Goal: Task Accomplishment & Management: Manage account settings

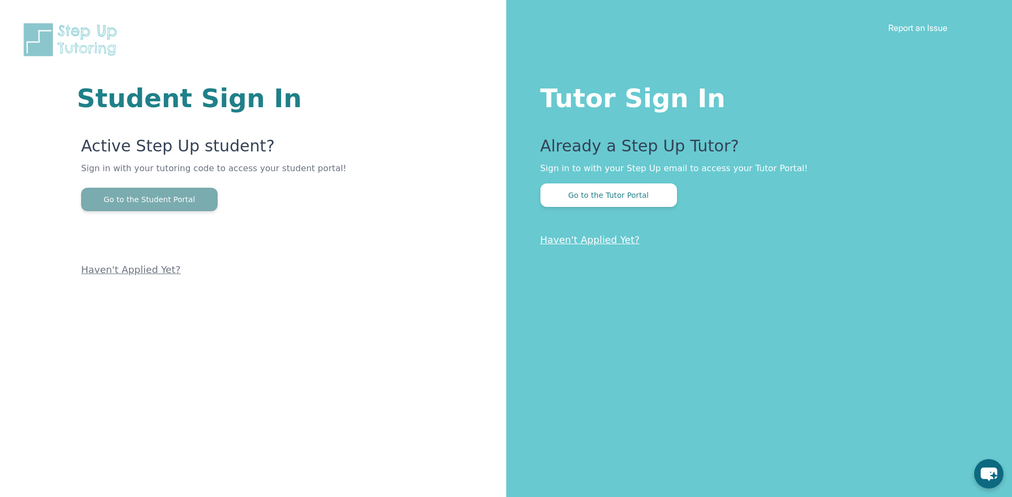
click at [162, 204] on button "Go to the Student Portal" at bounding box center [149, 199] width 137 height 23
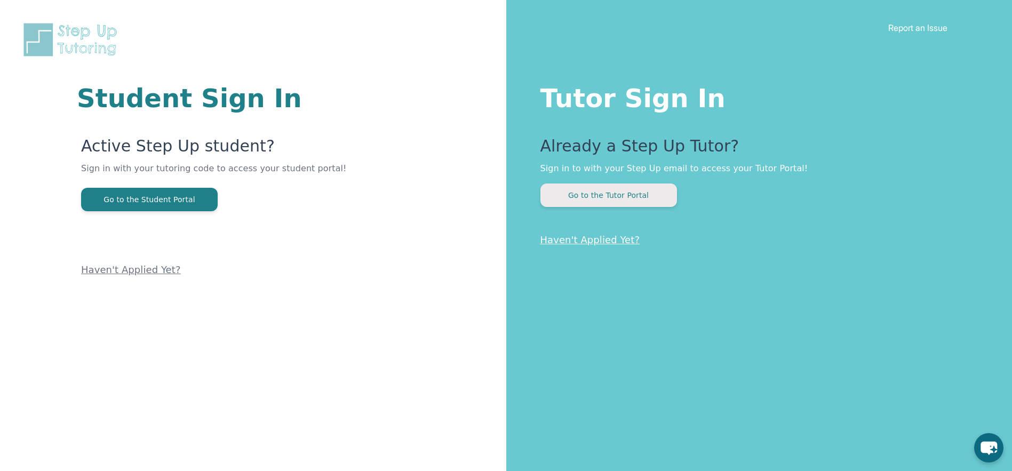
click at [615, 191] on button "Go to the Tutor Portal" at bounding box center [608, 195] width 137 height 23
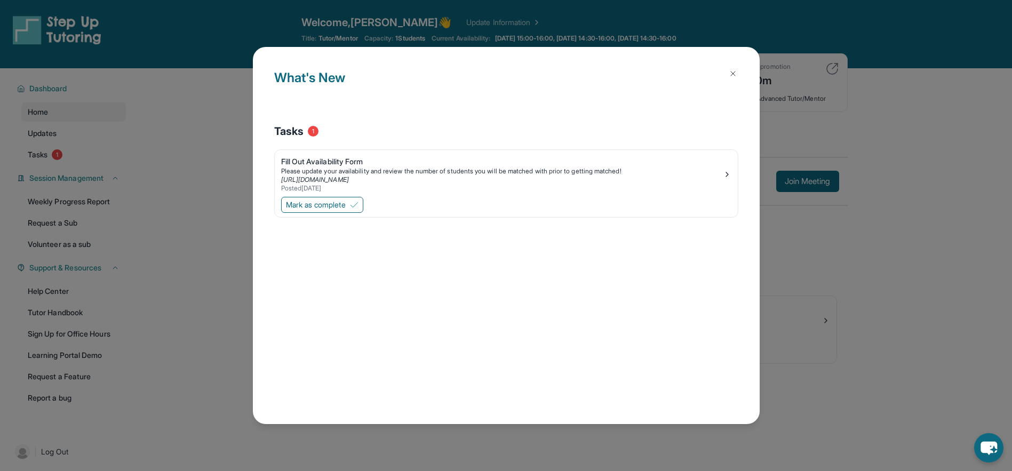
click at [735, 73] on img at bounding box center [733, 73] width 9 height 9
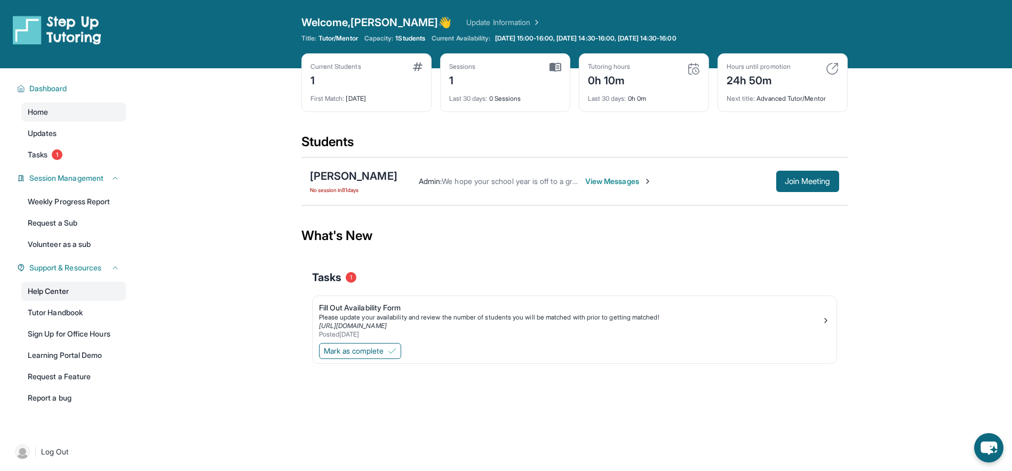
click at [66, 293] on link "Help Center" at bounding box center [73, 291] width 105 height 19
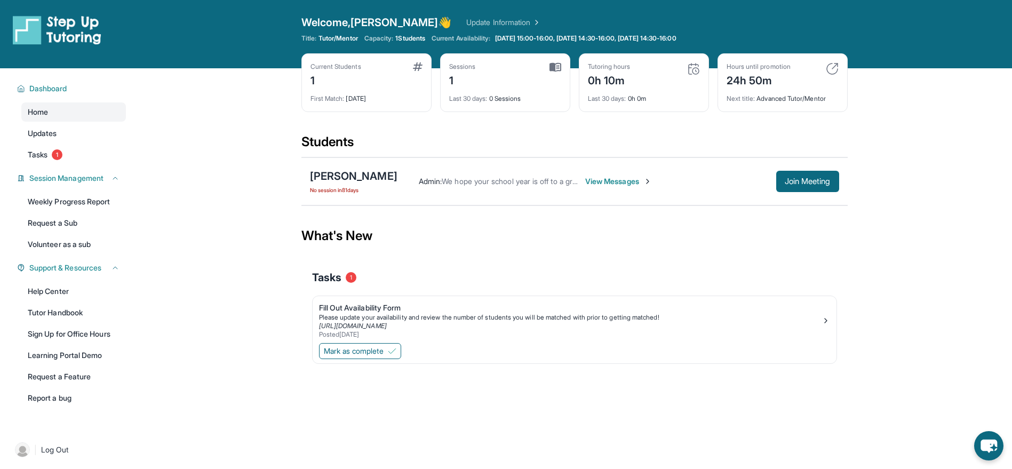
click at [466, 26] on link "Update Information" at bounding box center [503, 22] width 75 height 11
click at [611, 187] on div "Admin : We hope your school year is off to a great start! If you haven’t alread…" at bounding box center [618, 181] width 442 height 21
click at [612, 182] on span "View Messages" at bounding box center [618, 181] width 67 height 11
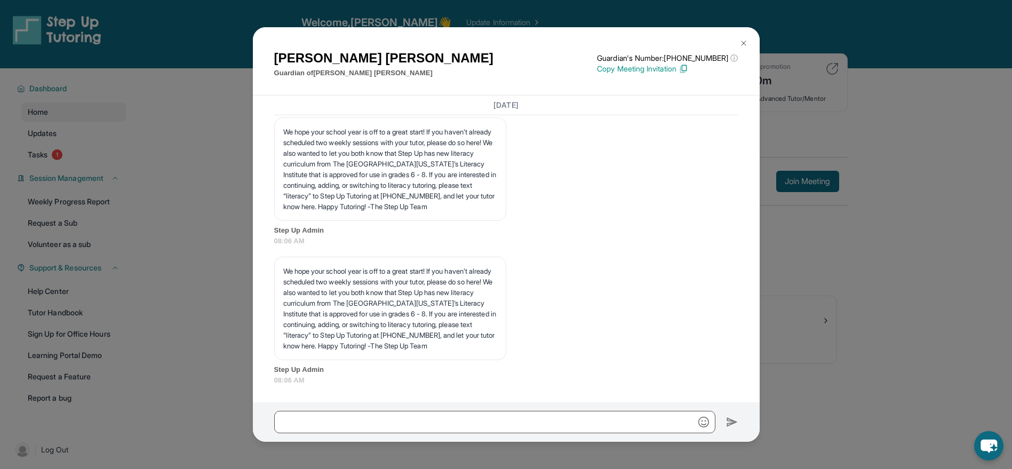
click at [742, 33] on button at bounding box center [743, 43] width 21 height 21
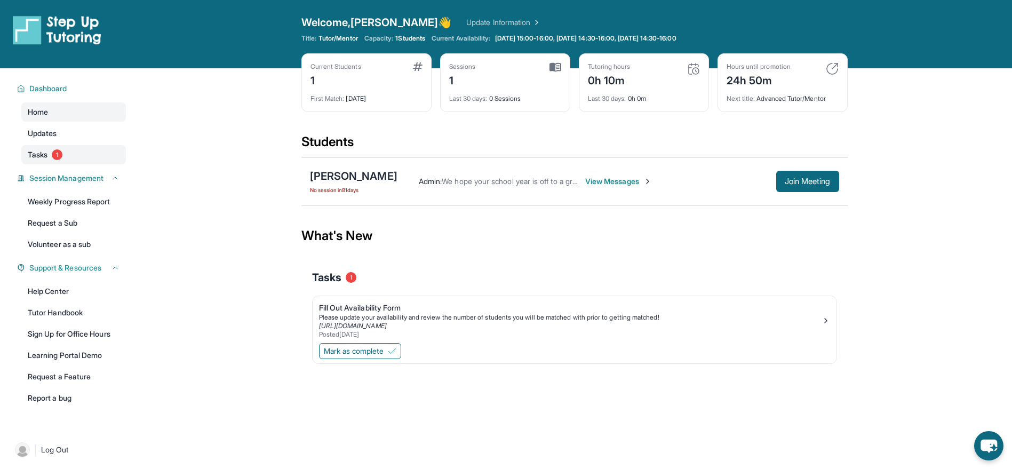
click at [39, 154] on span "Tasks" at bounding box center [38, 154] width 20 height 11
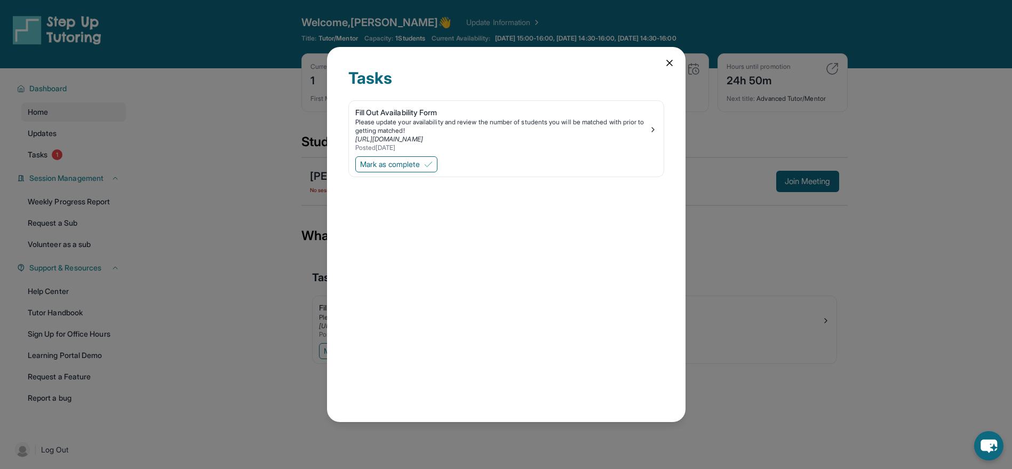
click at [672, 63] on icon at bounding box center [669, 63] width 11 height 11
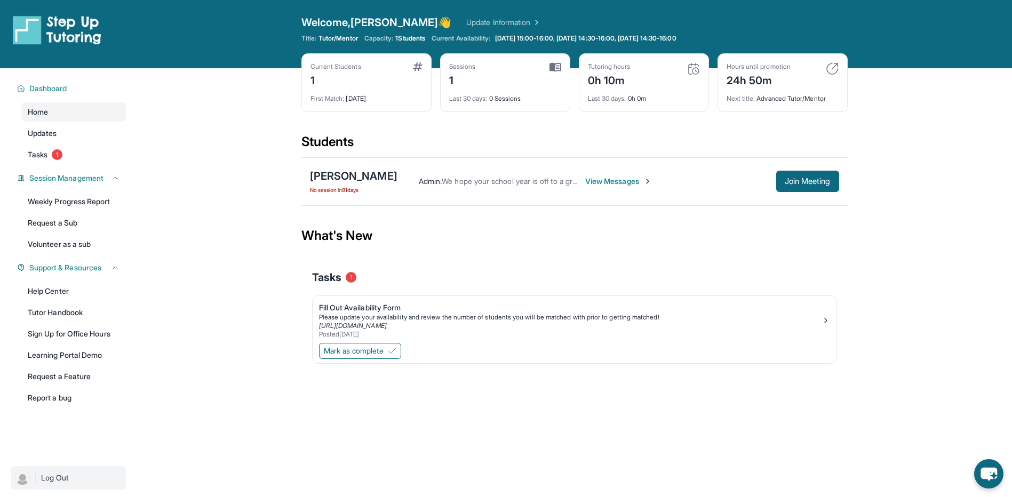
click at [59, 478] on span "Log Out" at bounding box center [55, 478] width 28 height 11
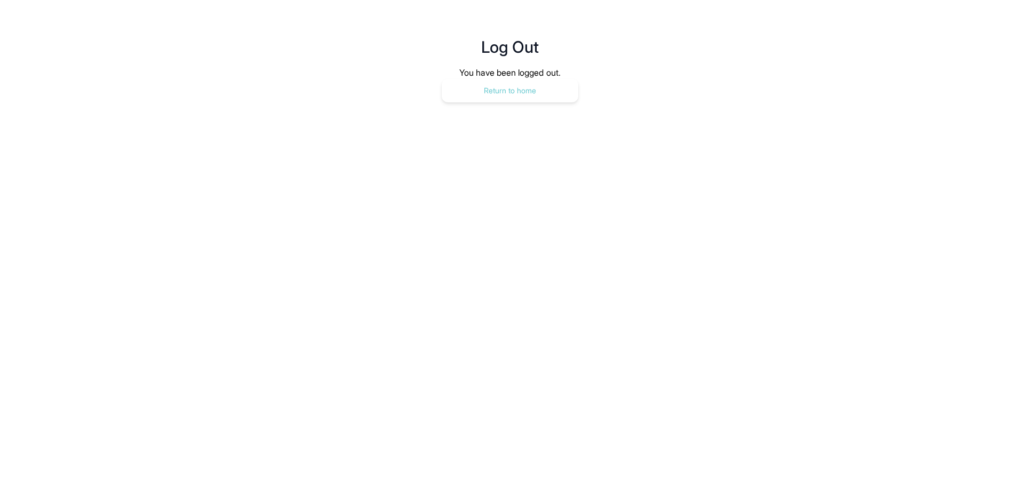
click at [521, 95] on button "Return to home" at bounding box center [510, 90] width 137 height 23
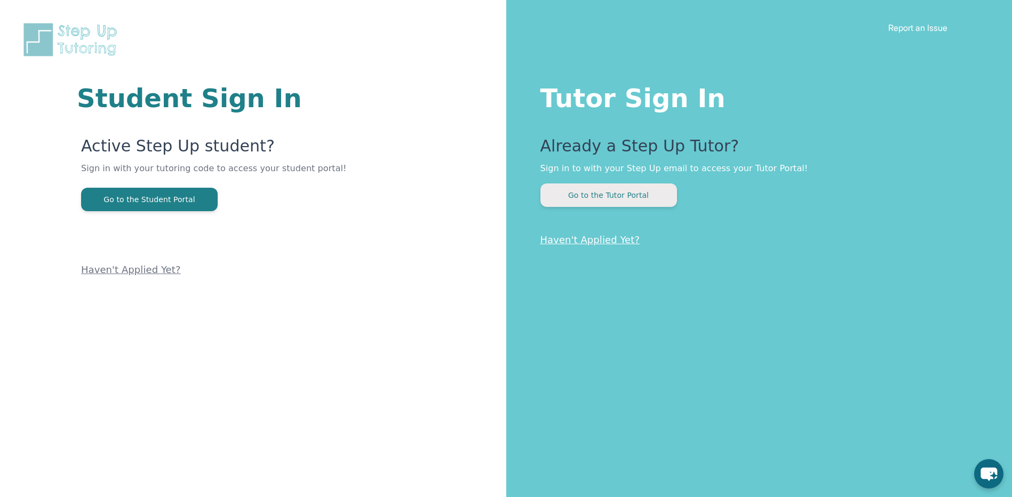
click at [585, 200] on button "Go to the Tutor Portal" at bounding box center [608, 195] width 137 height 23
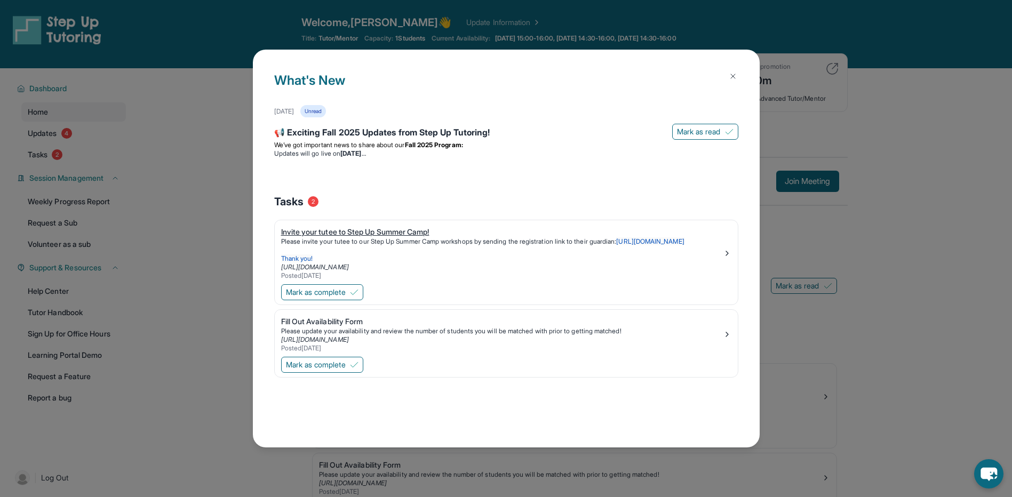
click at [392, 236] on div "Invite your tutee to Step Up Summer Camp!" at bounding box center [502, 232] width 442 height 11
click at [332, 298] on span "Mark as complete" at bounding box center [316, 292] width 60 height 11
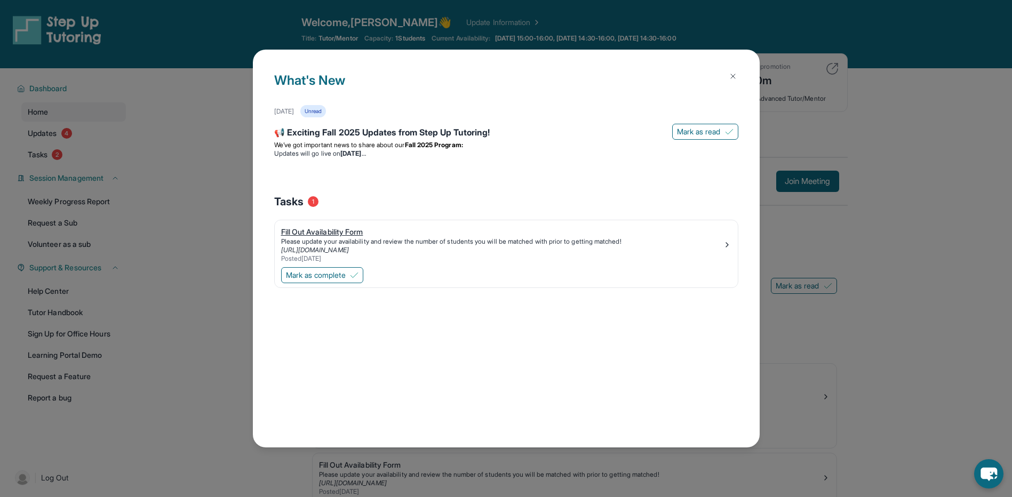
click at [333, 242] on div "Please update your availability and review the number of students you will be m…" at bounding box center [502, 241] width 442 height 9
click at [340, 236] on div "Fill Out Availability Form" at bounding box center [502, 232] width 442 height 11
click at [712, 132] on span "Mark as read" at bounding box center [699, 131] width 44 height 11
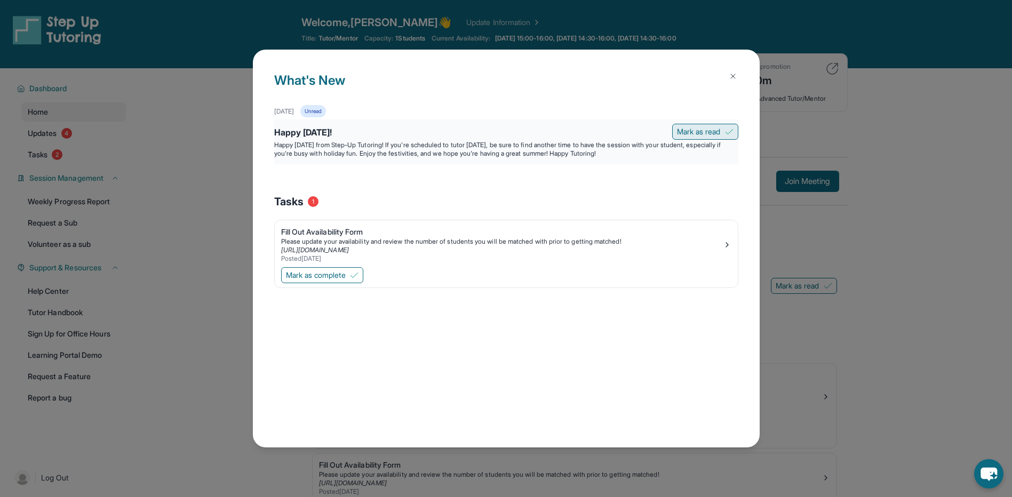
click at [700, 134] on span "Mark as read" at bounding box center [699, 131] width 44 height 11
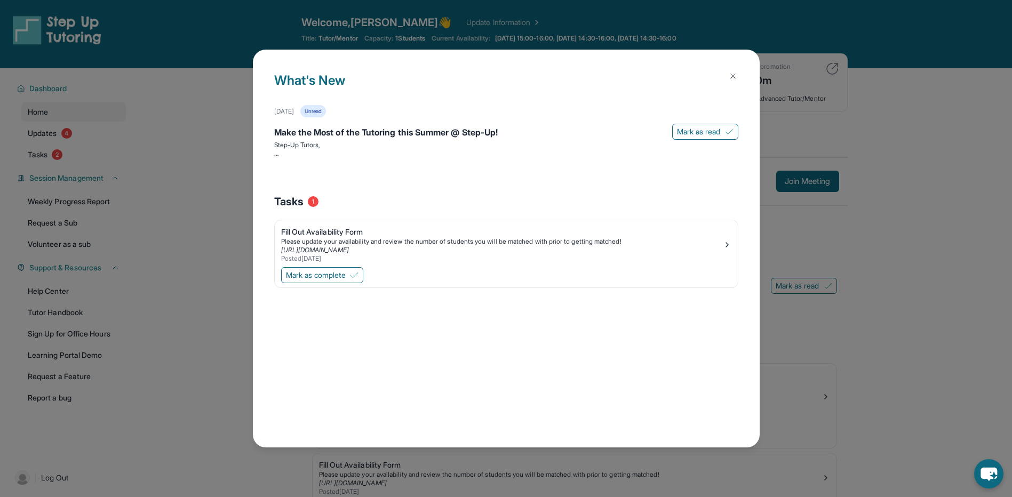
click at [700, 134] on span "Mark as read" at bounding box center [699, 131] width 44 height 11
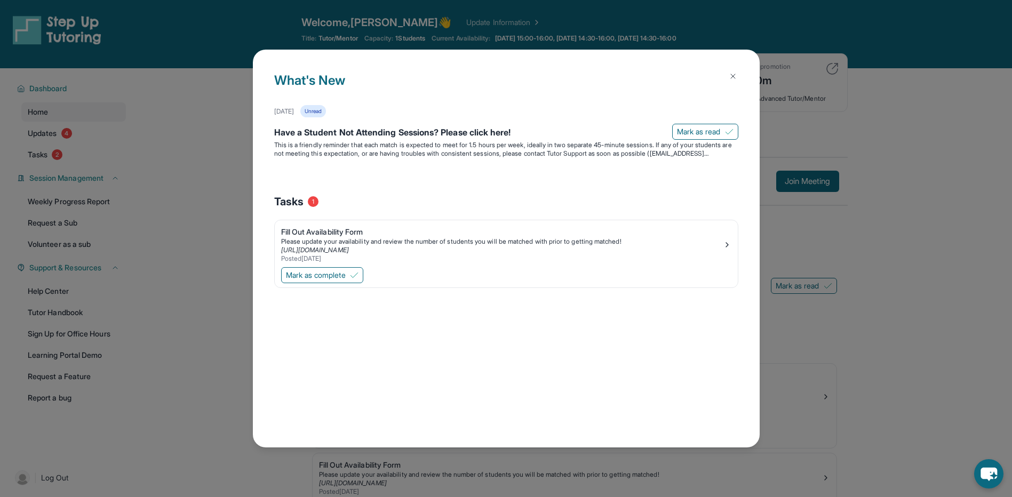
click at [700, 134] on span "Mark as read" at bounding box center [699, 131] width 44 height 11
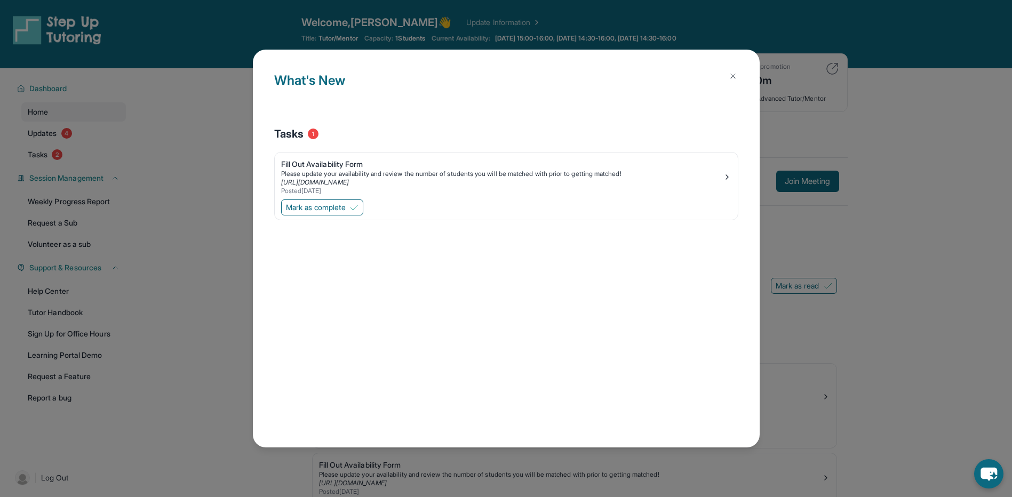
click at [700, 134] on div "Tasks 1" at bounding box center [506, 133] width 464 height 15
click at [725, 180] on img at bounding box center [727, 177] width 9 height 9
click at [736, 74] on img at bounding box center [733, 76] width 9 height 9
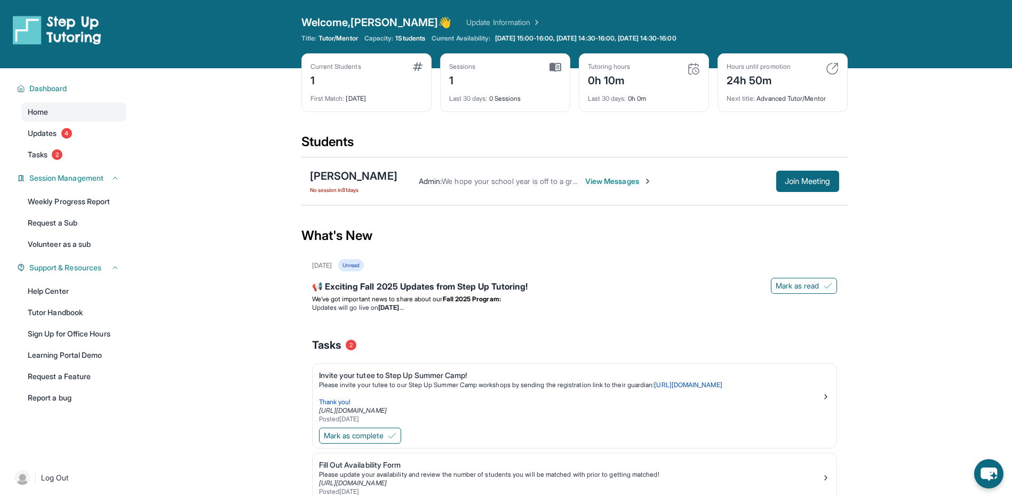
click at [466, 23] on link "Update Information" at bounding box center [503, 22] width 75 height 11
click at [799, 184] on span "Join Meeting" at bounding box center [808, 181] width 46 height 6
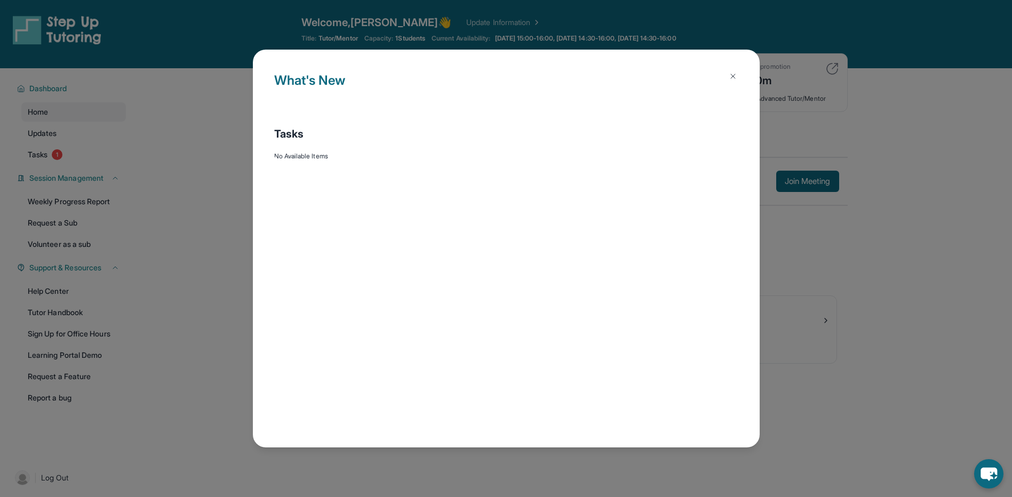
click at [731, 76] on img at bounding box center [733, 76] width 9 height 9
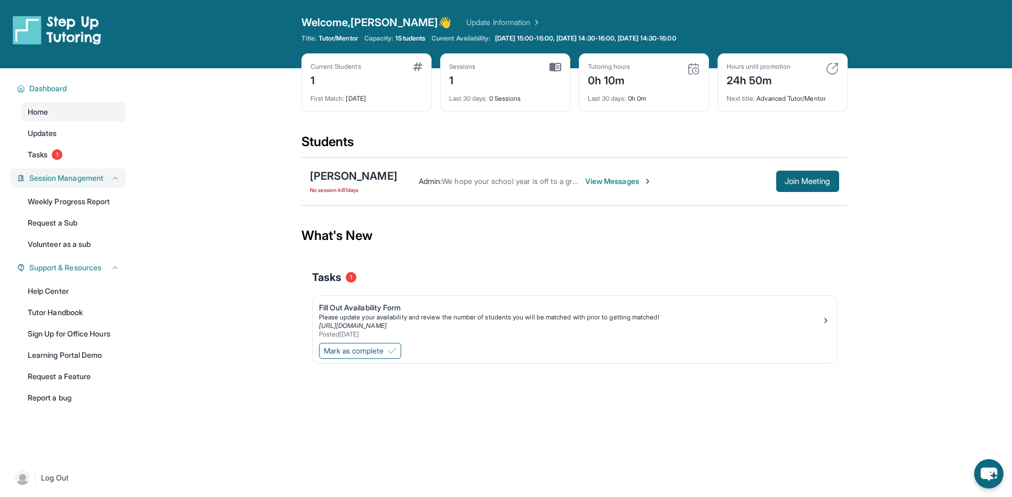
click at [43, 179] on span "Session Management" at bounding box center [66, 178] width 74 height 11
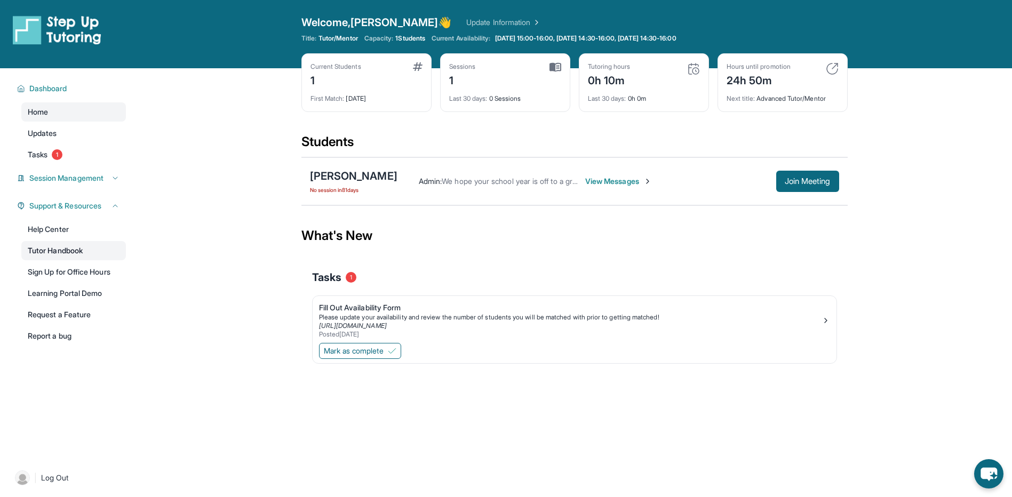
click at [46, 249] on link "Tutor Handbook" at bounding box center [73, 250] width 105 height 19
click at [35, 157] on span "Tasks" at bounding box center [38, 154] width 20 height 11
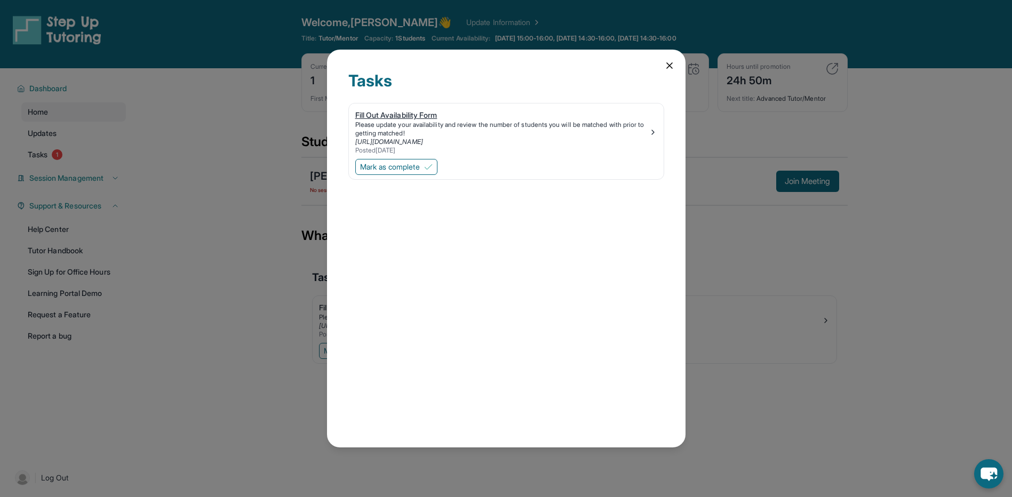
click at [649, 133] on img at bounding box center [653, 132] width 9 height 9
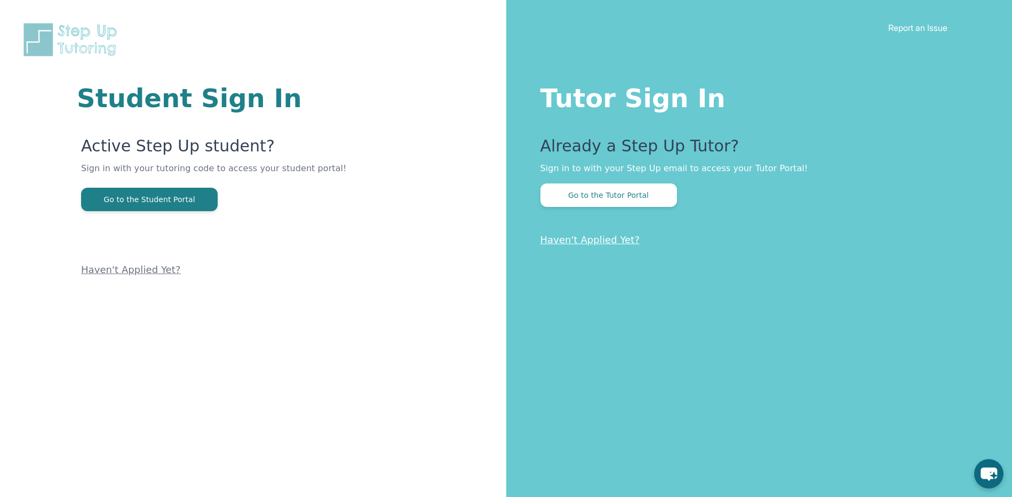
click at [914, 28] on link "Report an Issue" at bounding box center [917, 27] width 59 height 11
